Goal: Transaction & Acquisition: Purchase product/service

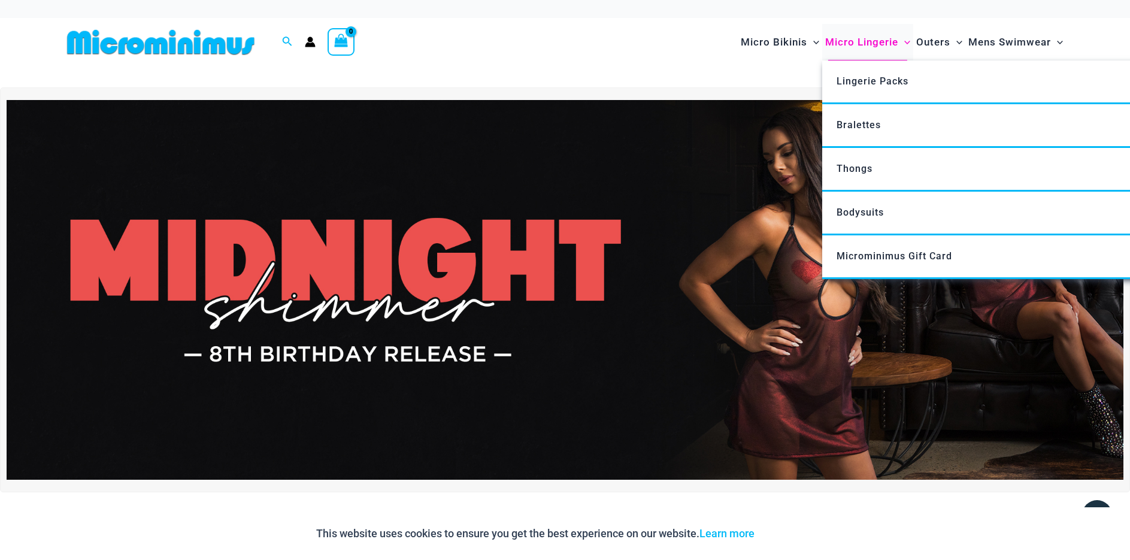
click at [865, 46] on span "Micro Lingerie" at bounding box center [861, 42] width 73 height 31
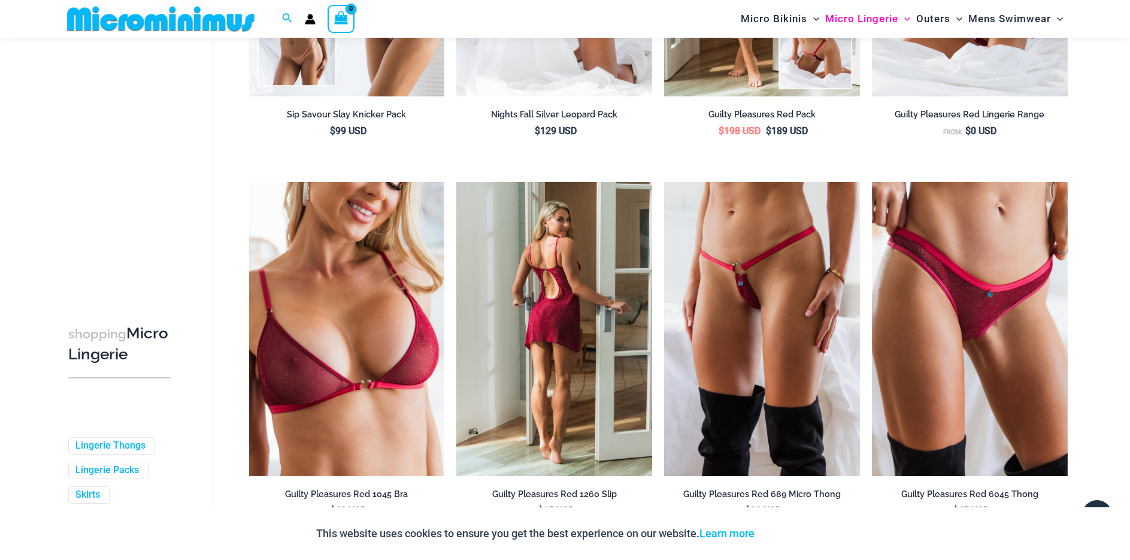
scroll to position [408, 0]
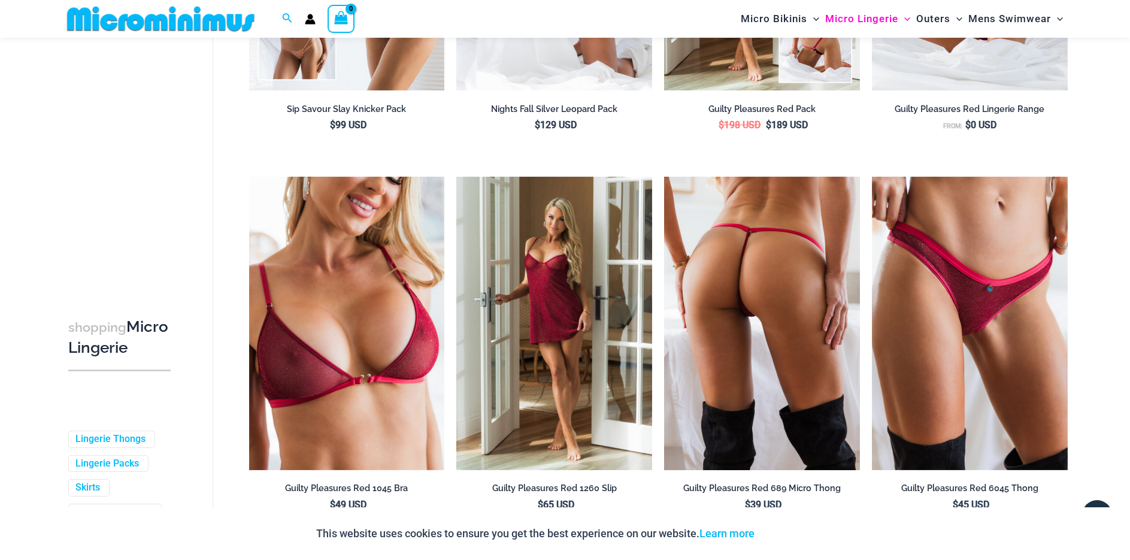
click at [787, 297] on img at bounding box center [762, 323] width 196 height 293
